Goal: Task Accomplishment & Management: Complete application form

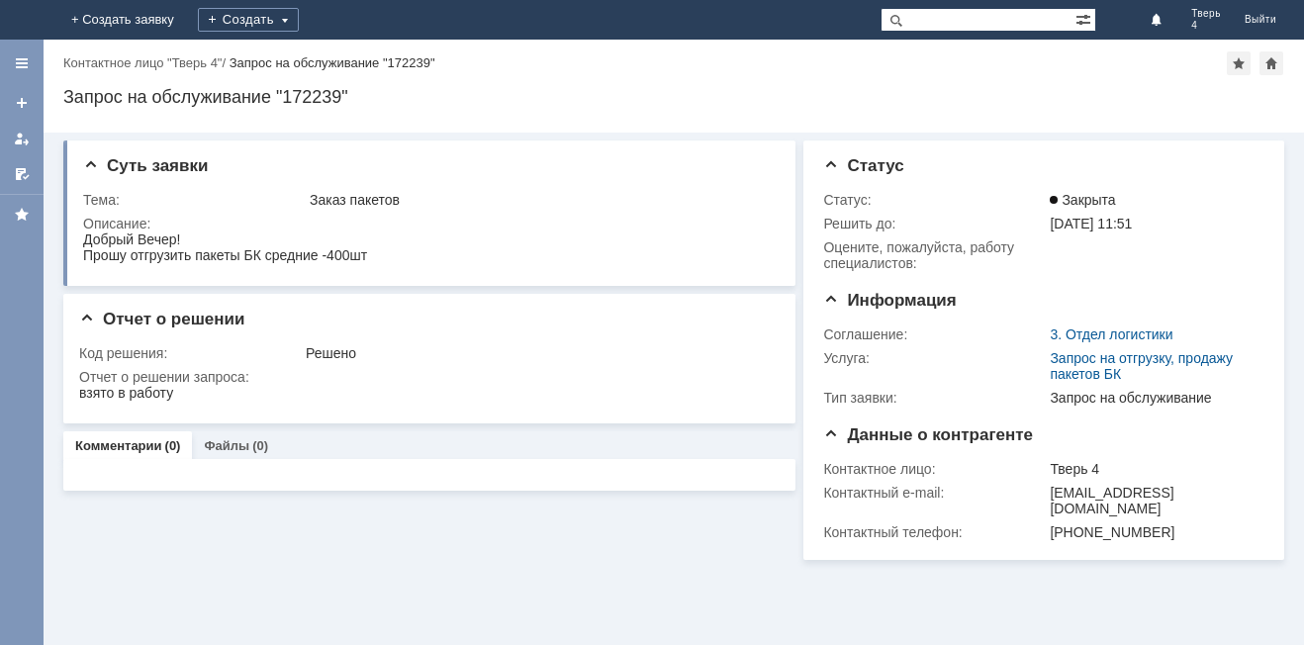
click at [299, 5] on div "Создать" at bounding box center [248, 20] width 101 height 40
click at [299, 13] on div "Создать" at bounding box center [248, 20] width 101 height 24
click at [299, 29] on div "Создать" at bounding box center [248, 20] width 101 height 24
click at [352, 61] on link "Заявка" at bounding box center [277, 59] width 150 height 24
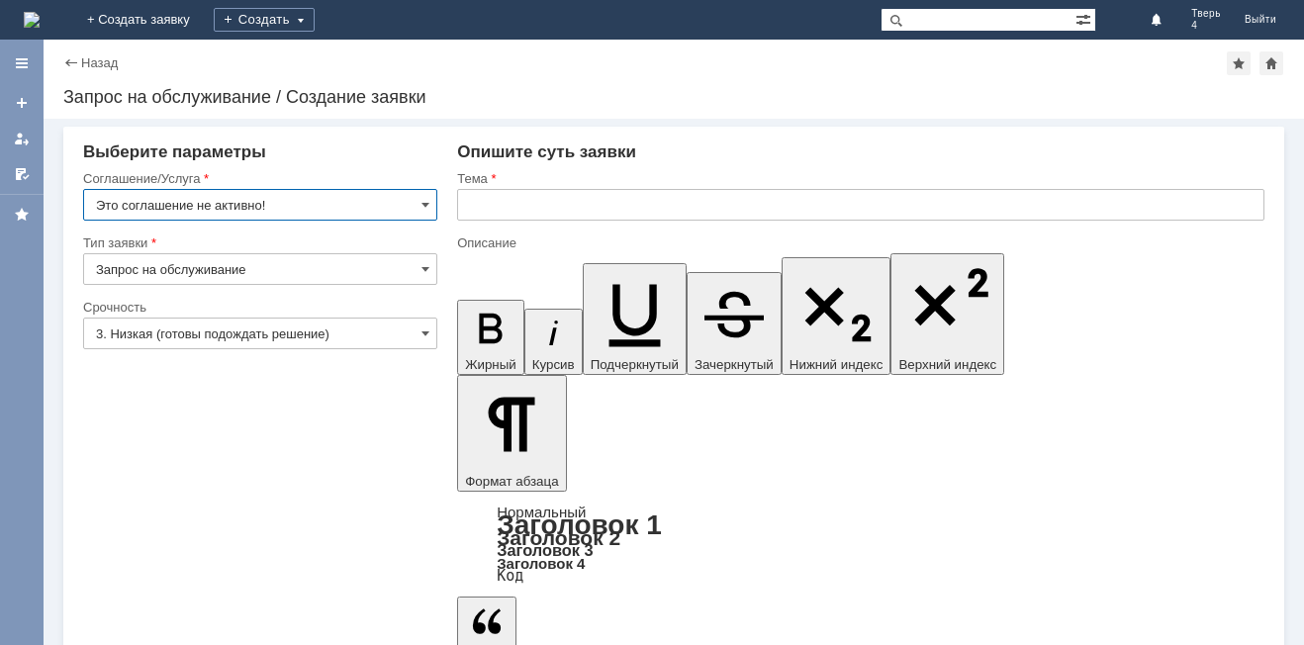
click at [378, 258] on input "Запрос на обслуживание" at bounding box center [260, 269] width 354 height 32
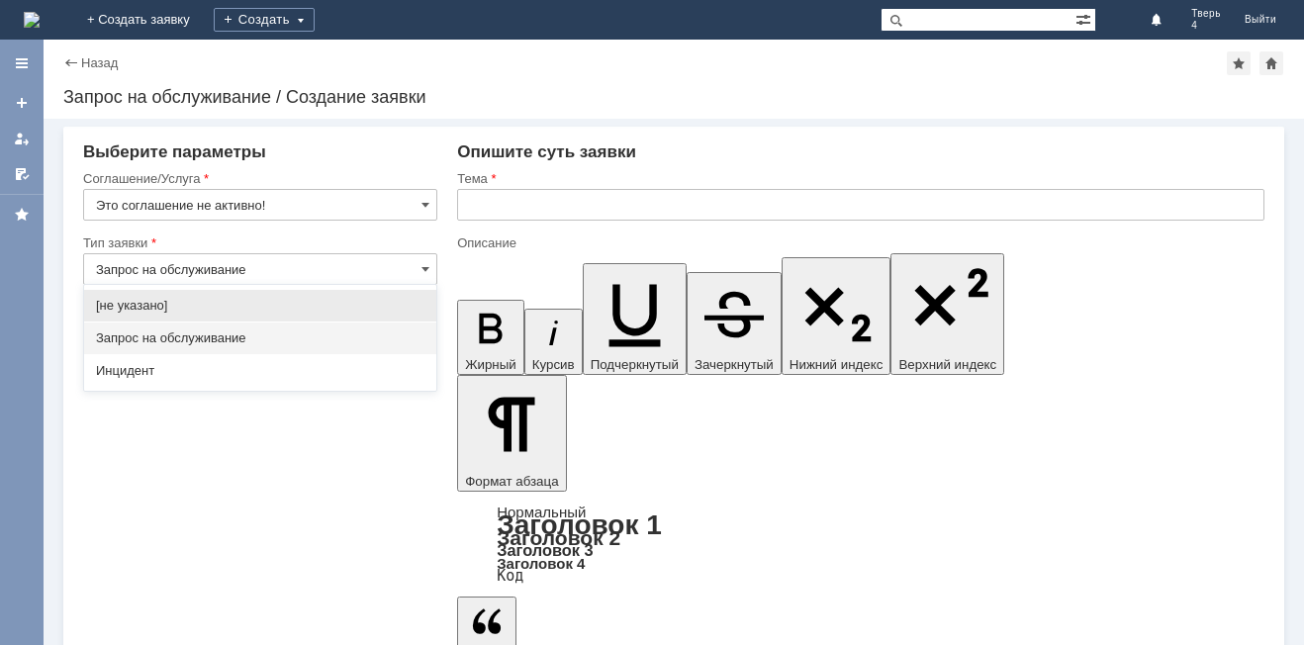
click at [419, 268] on input "Запрос на обслуживание" at bounding box center [260, 269] width 354 height 32
click at [408, 195] on input "Это соглашение не активно!" at bounding box center [260, 205] width 354 height 32
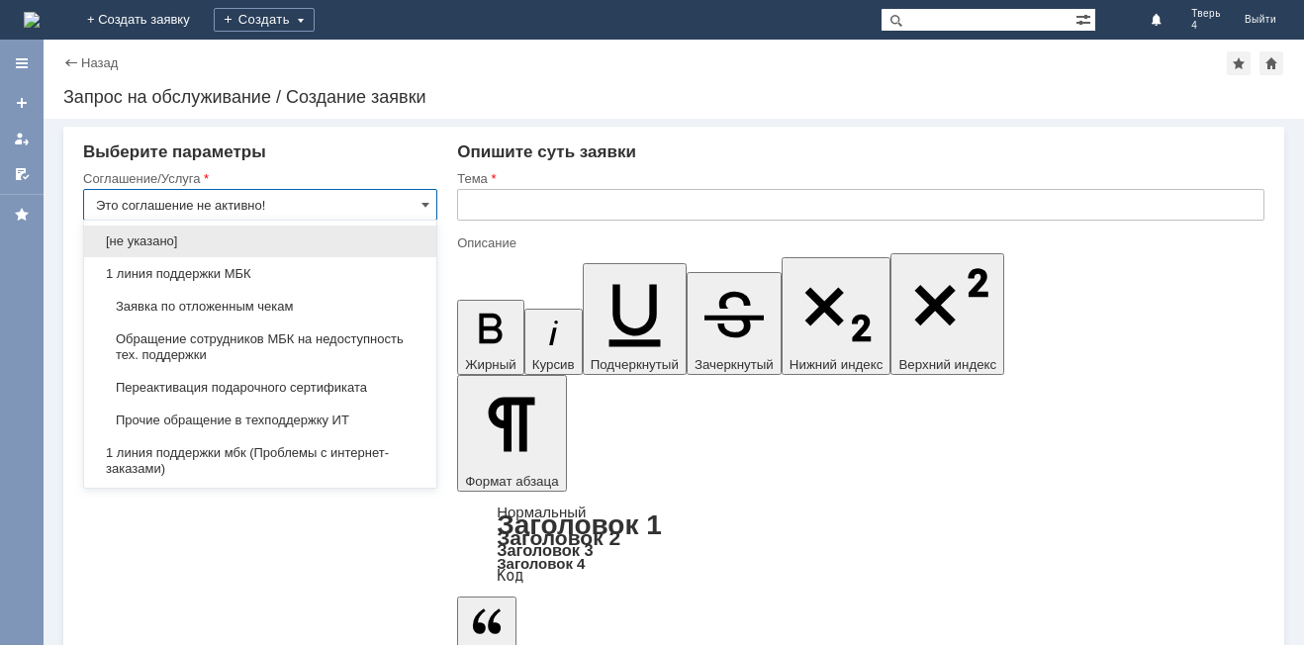
type input "Запрос на обслуживание"
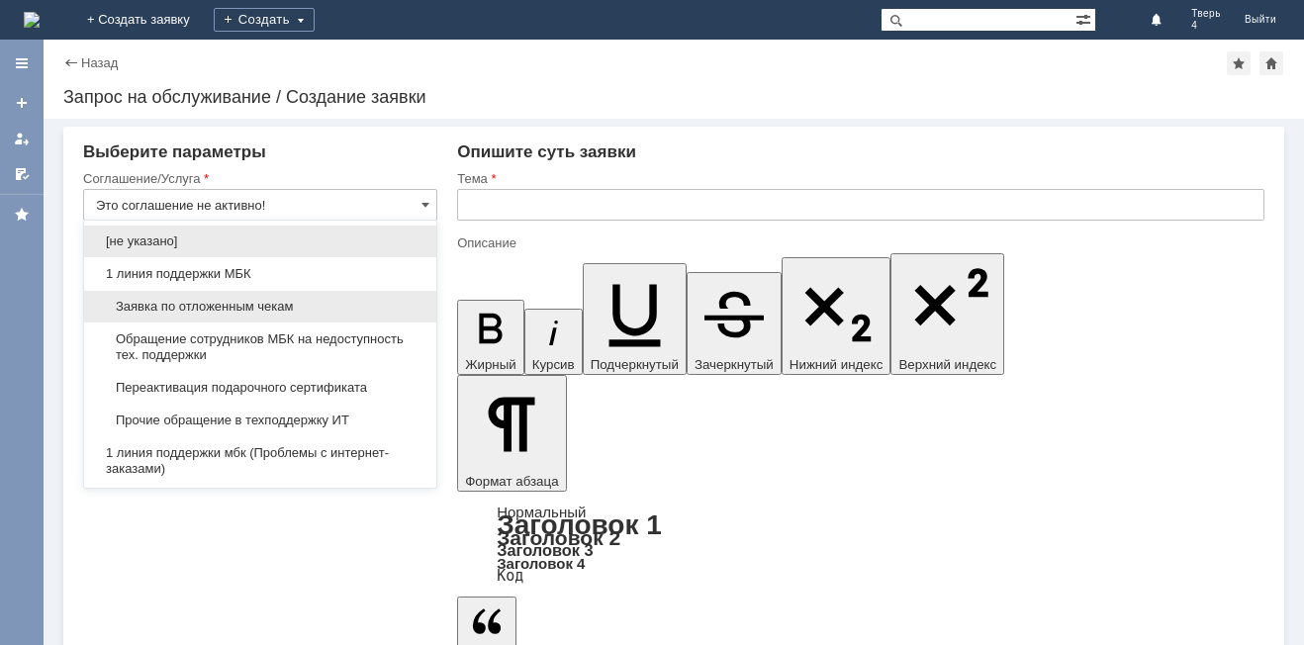
click at [249, 301] on span "Заявка по отложенным чекам" at bounding box center [260, 307] width 328 height 16
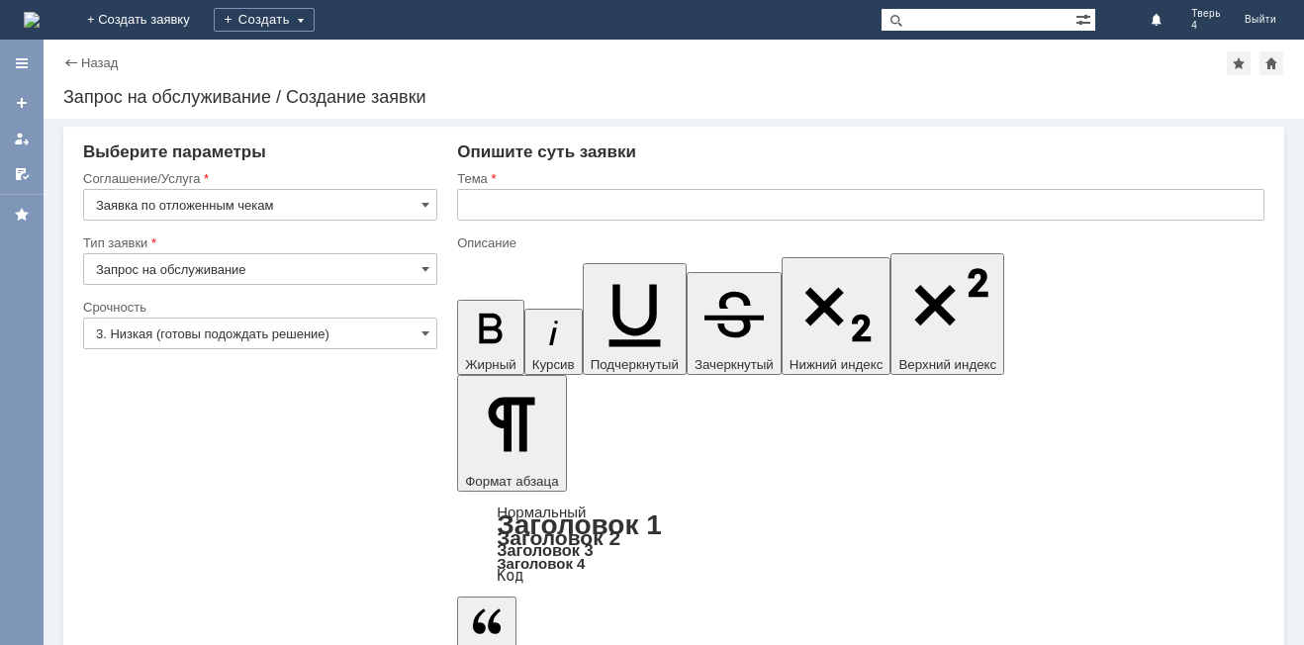
type input "Заявка по отложенным чекам"
click at [518, 202] on input "text" at bounding box center [860, 205] width 807 height 32
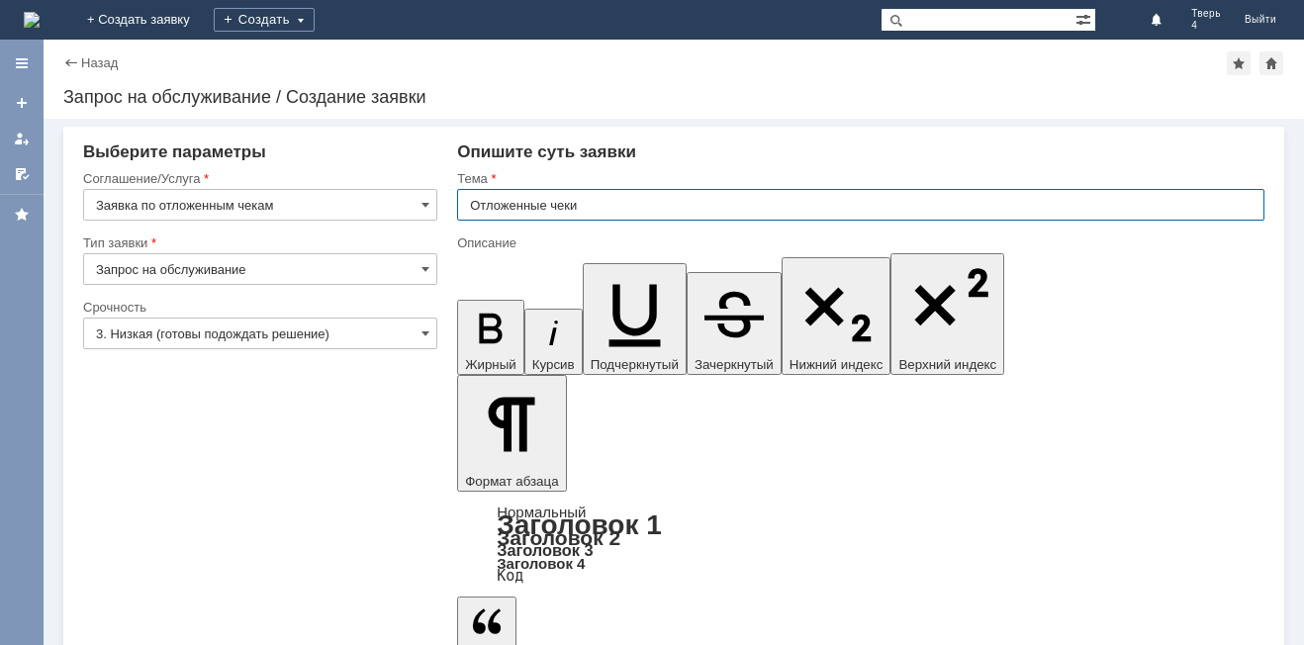
type input "Отложенные чеки"
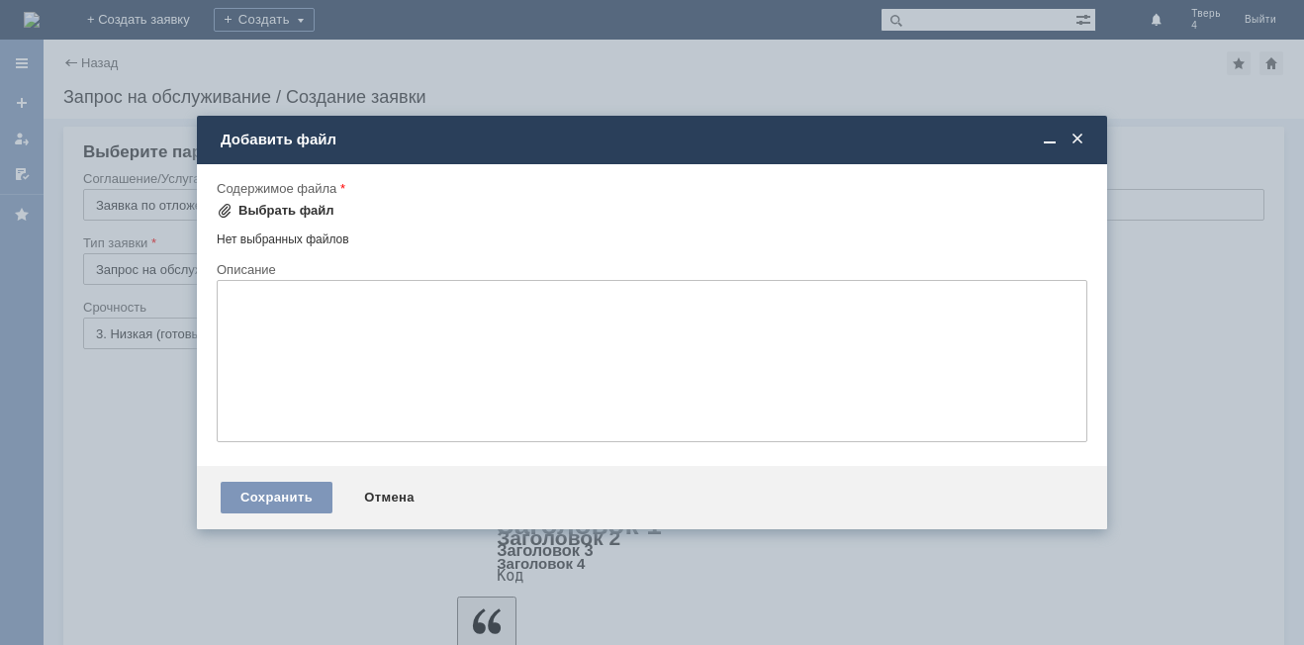
click at [309, 209] on div "Выбрать файл" at bounding box center [286, 211] width 96 height 16
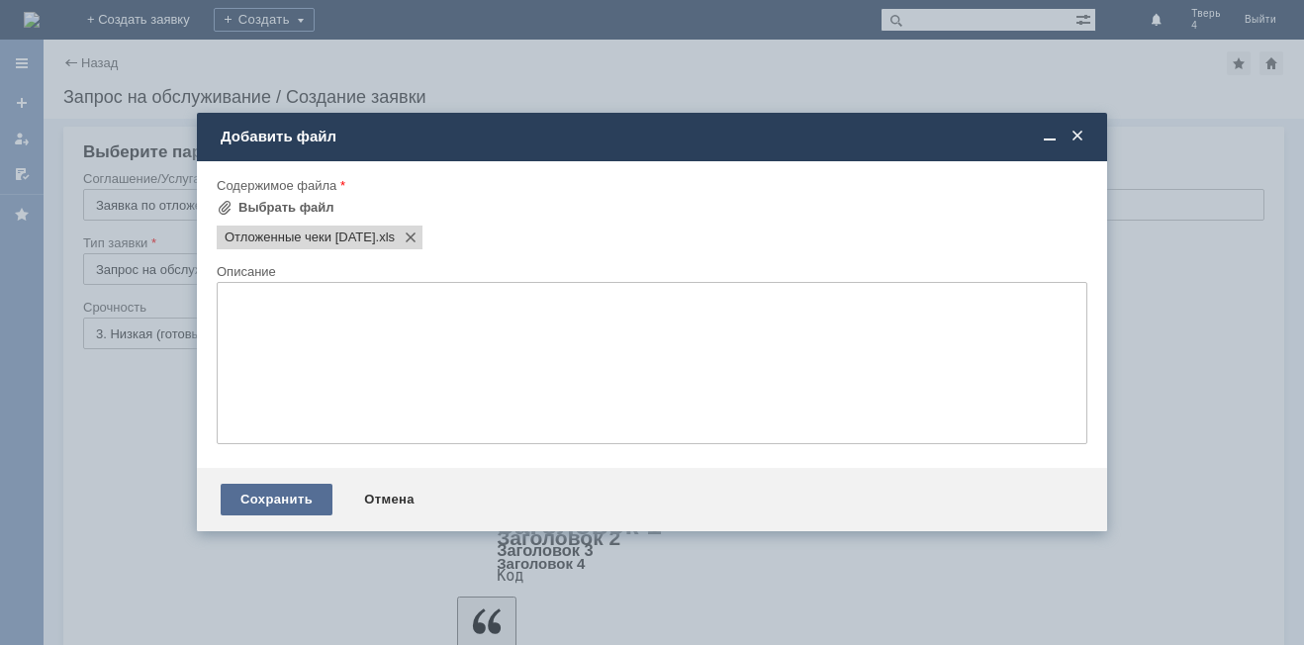
click at [261, 501] on div "Сохранить" at bounding box center [277, 500] width 112 height 32
